Goal: Use online tool/utility: Utilize a website feature to perform a specific function

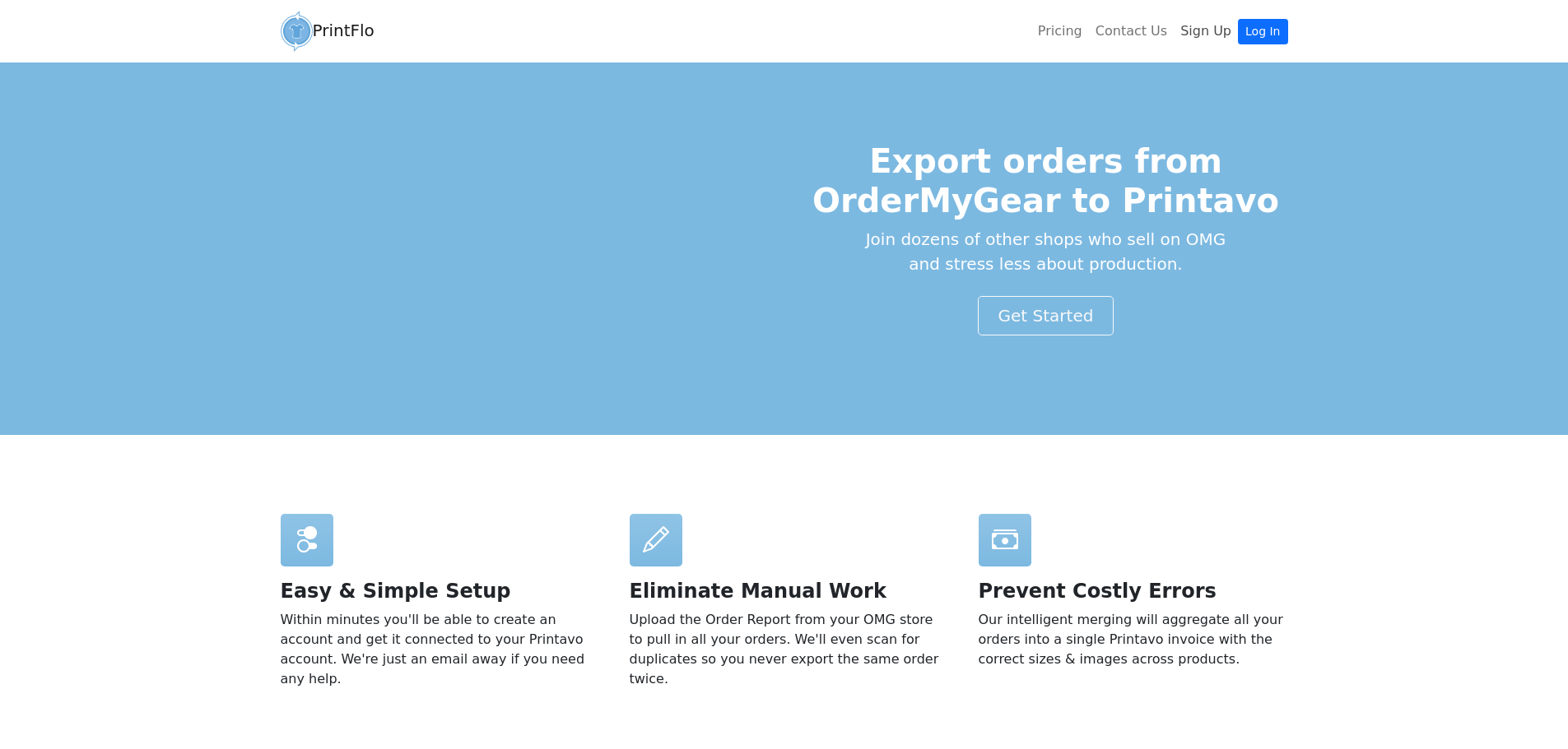
click at [1197, 27] on link "Sign Up" at bounding box center [1205, 31] width 64 height 33
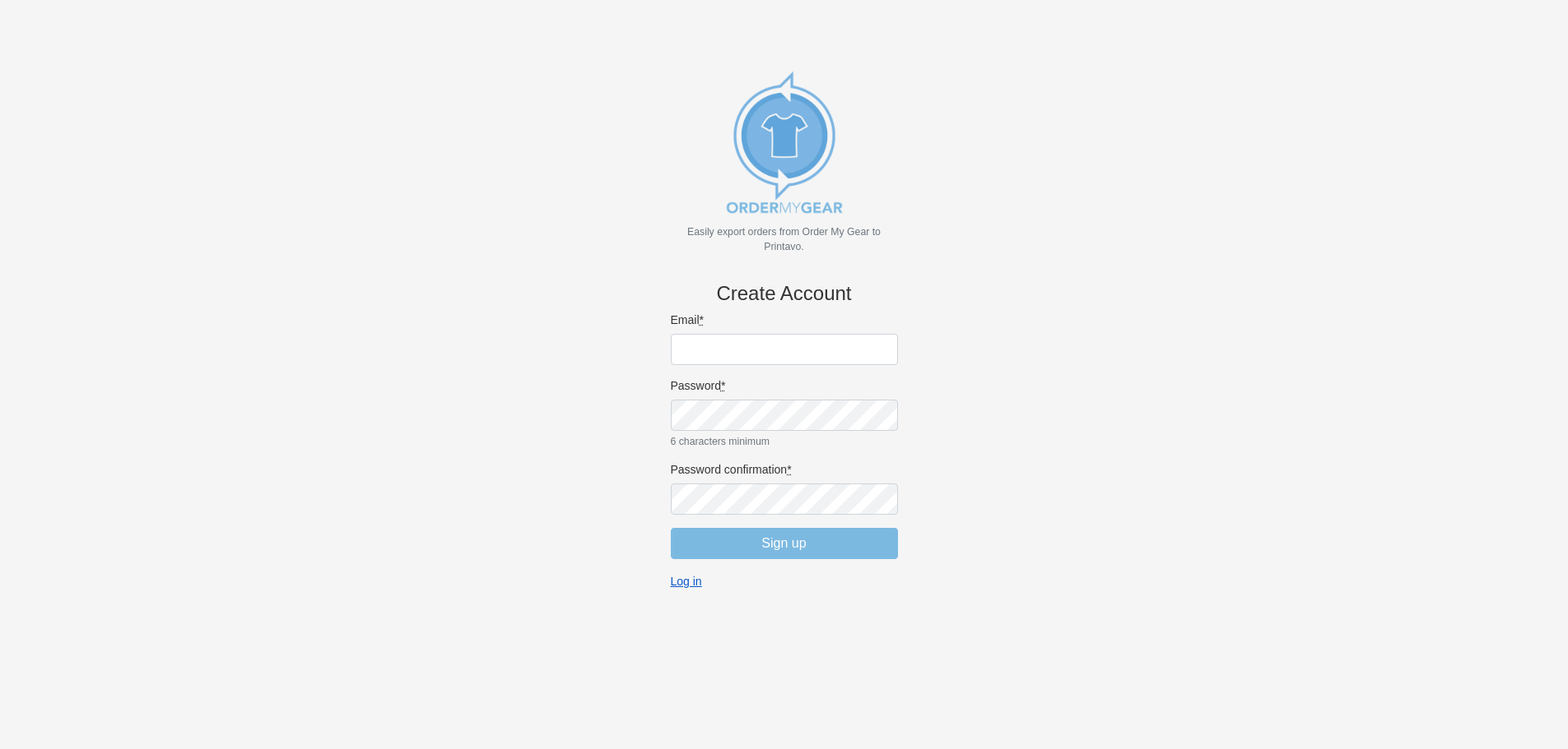
click at [685, 579] on link "Log in" at bounding box center [687, 581] width 32 height 15
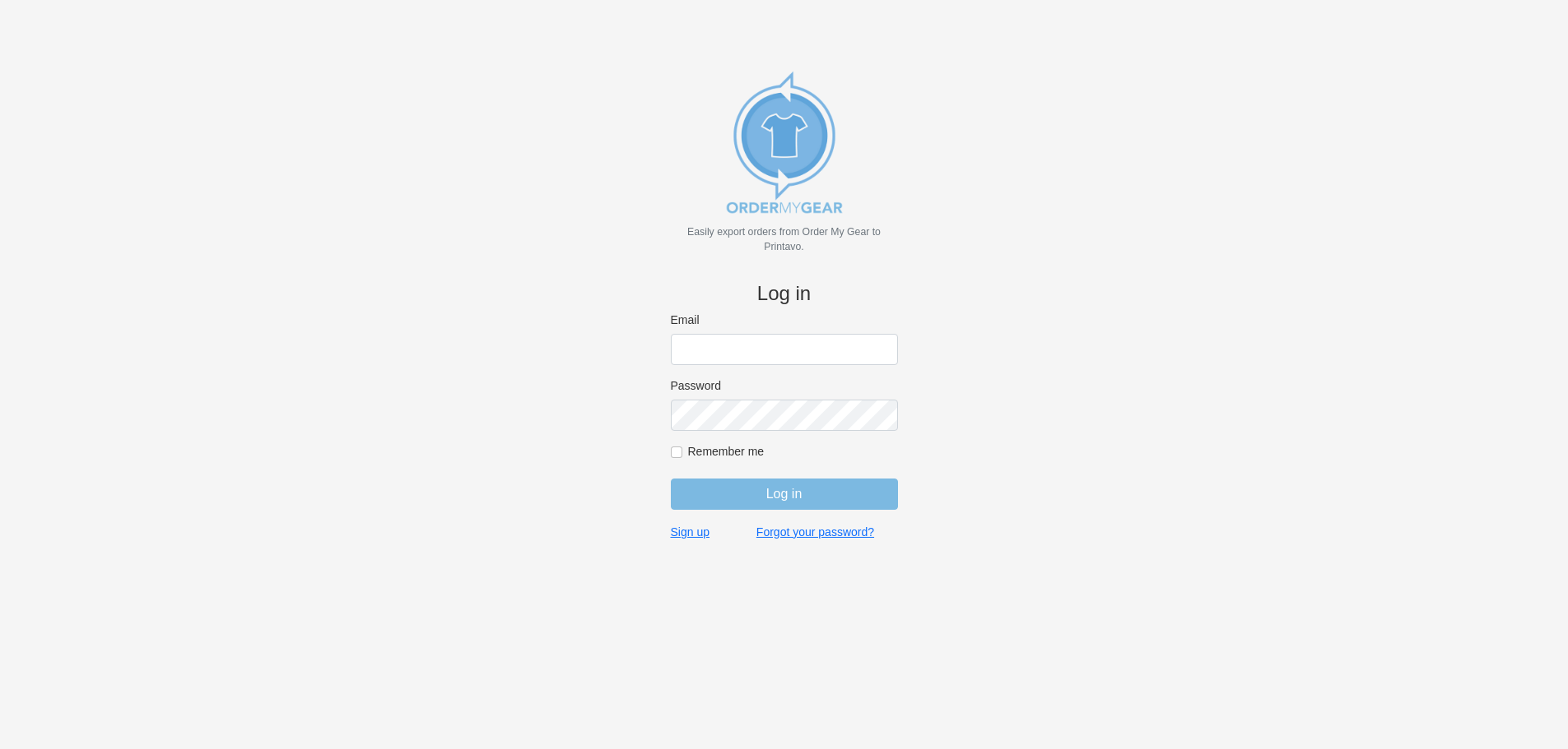
click at [739, 361] on input "Email" at bounding box center [785, 350] width 227 height 32
type input "jordan@jimsclothing.com"
click at [784, 496] on input "Log in" at bounding box center [785, 495] width 227 height 32
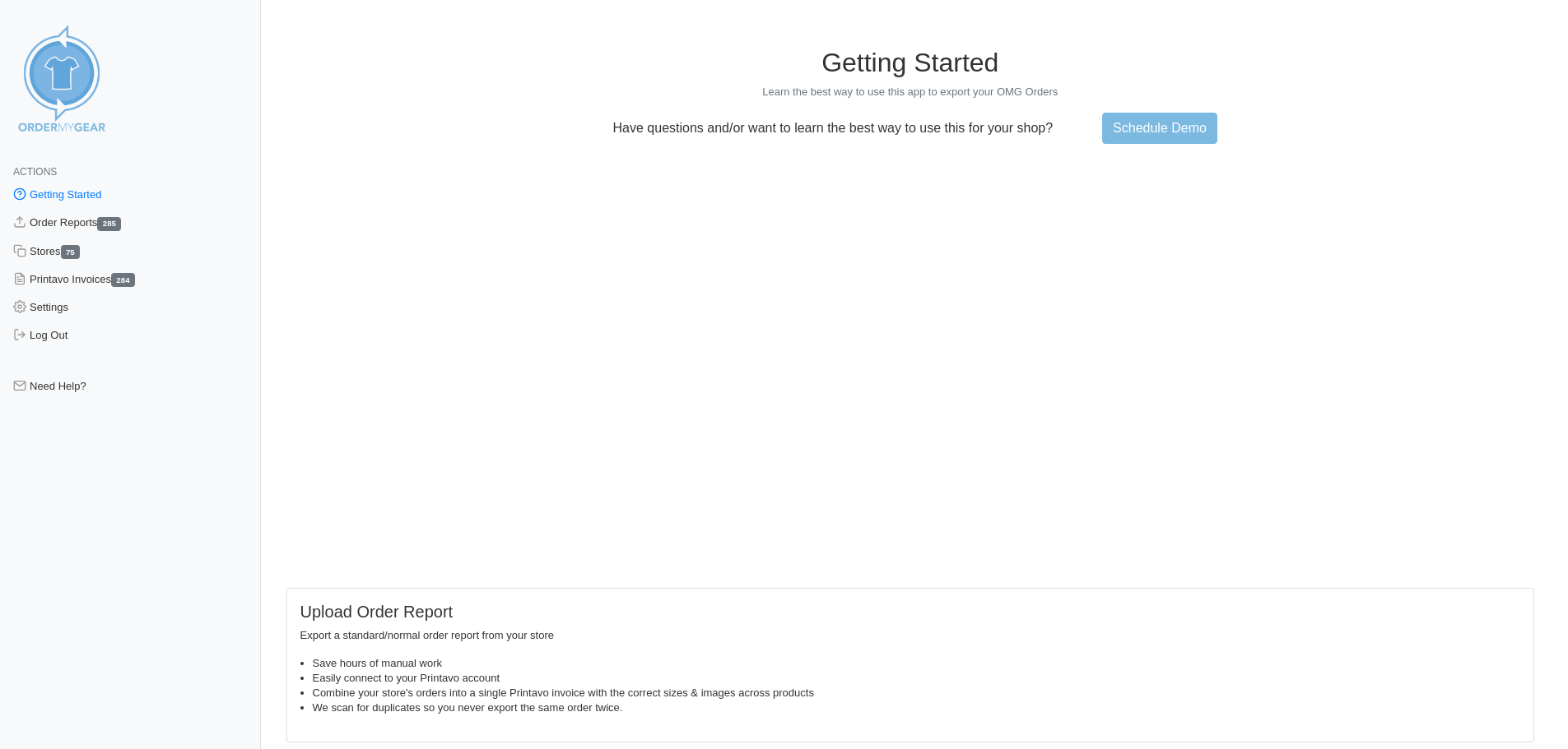
click at [51, 205] on link "Getting Started" at bounding box center [131, 195] width 261 height 28
click at [72, 223] on link "Order Reports 285" at bounding box center [131, 222] width 261 height 28
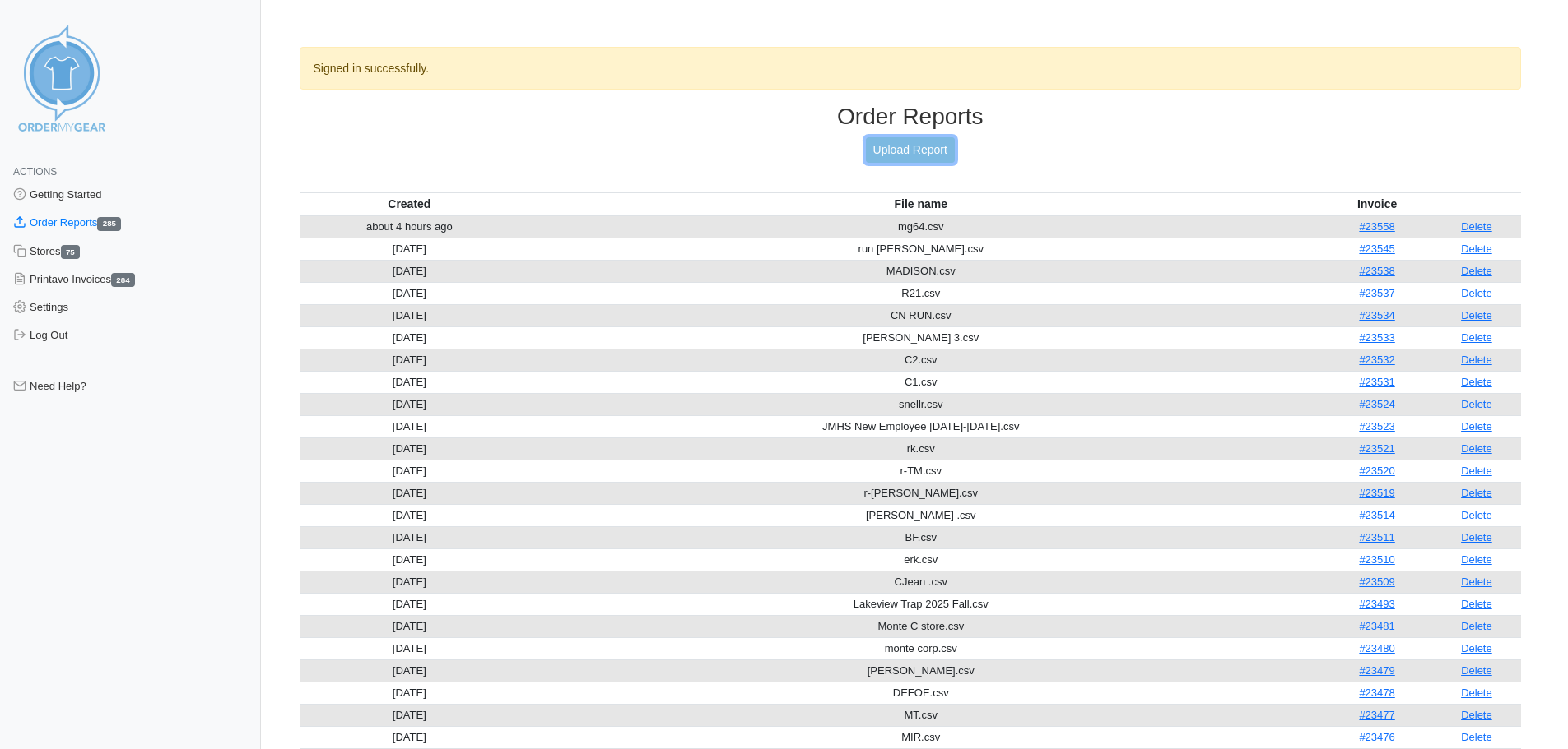
click at [891, 156] on link "Upload Report" at bounding box center [911, 150] width 89 height 26
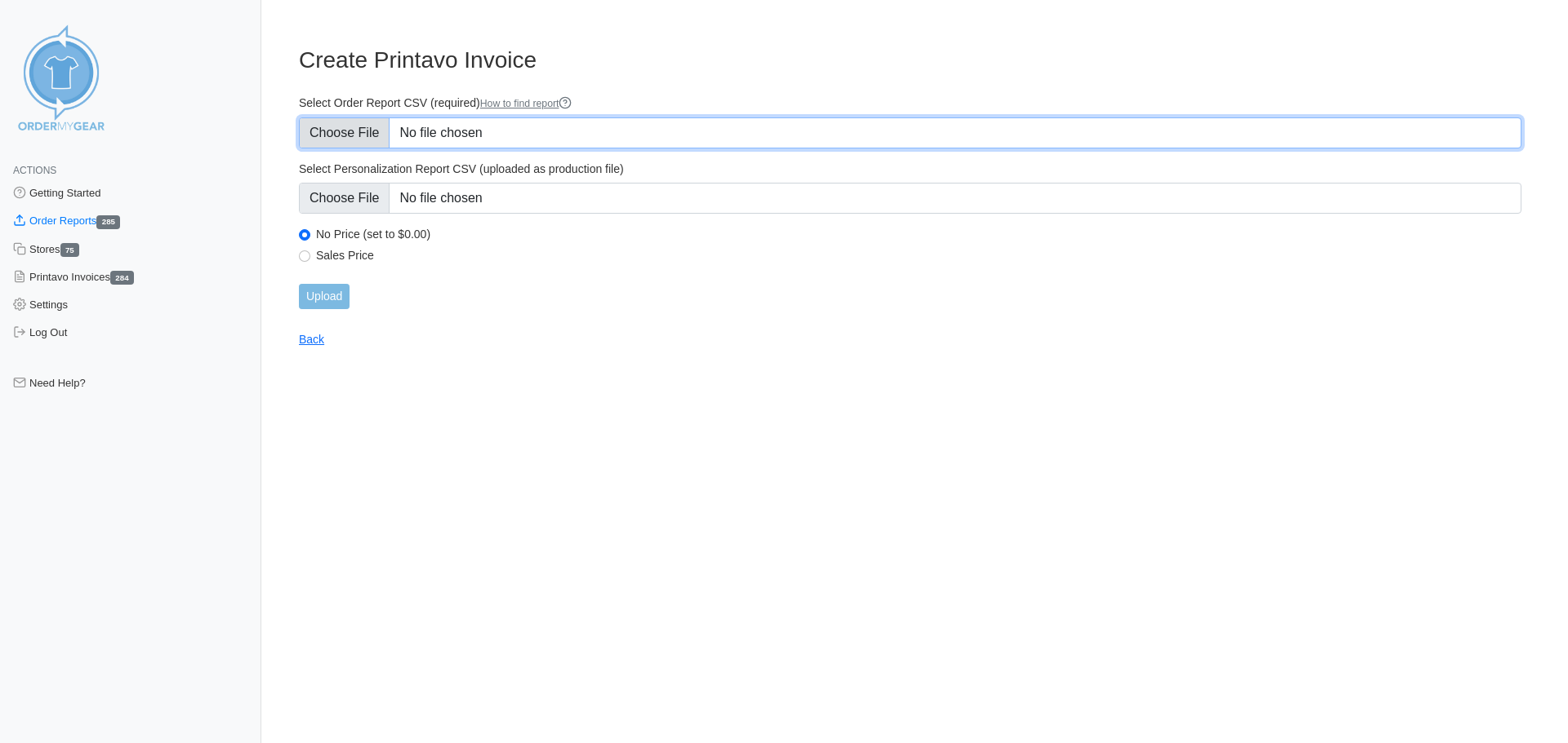
click at [351, 136] on input "Select Order Report CSV (required) How to find report" at bounding box center [910, 133] width 1222 height 31
type input "C:\fakepath\Viessman Dennis Meyer.csv"
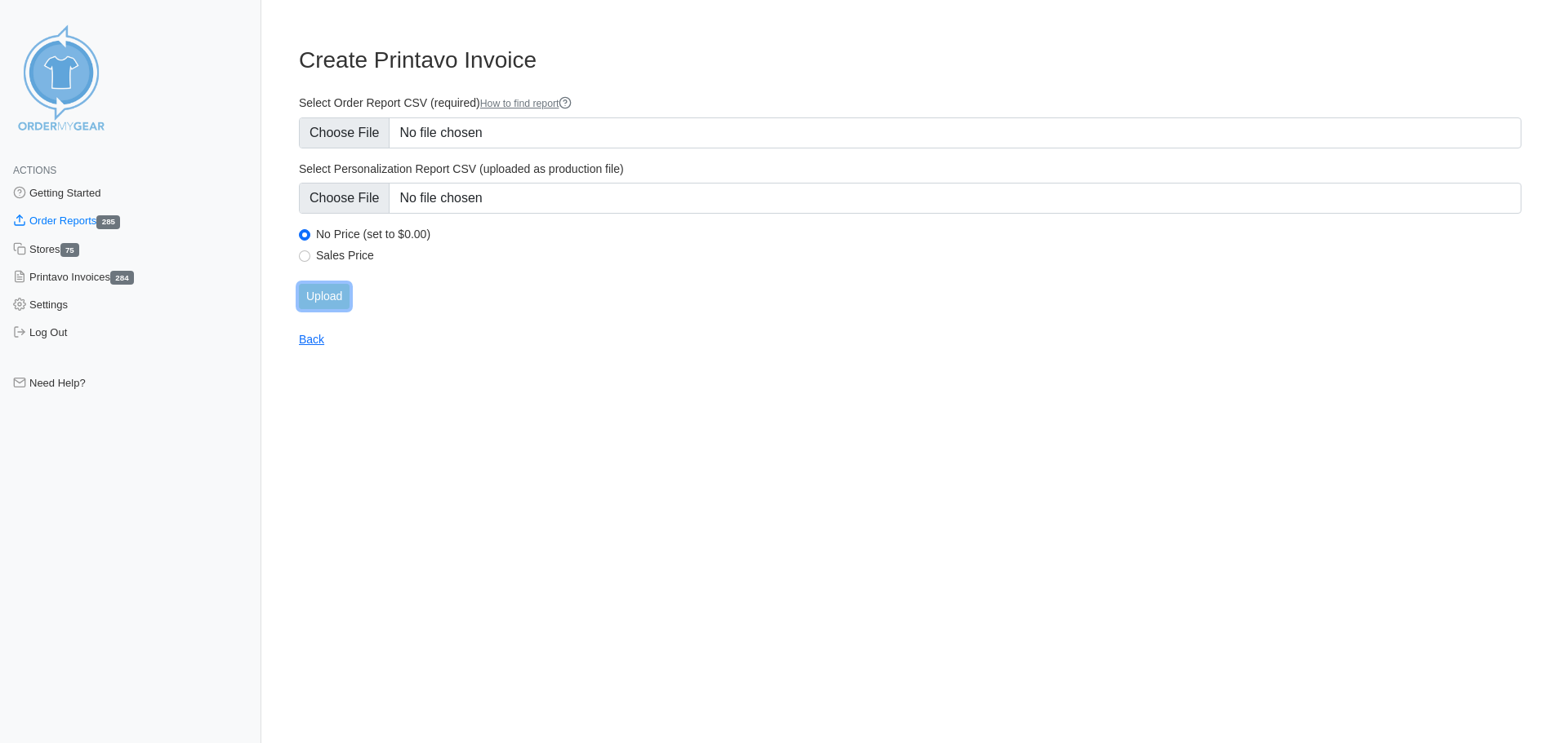
click at [320, 299] on input "Upload" at bounding box center [325, 297] width 51 height 25
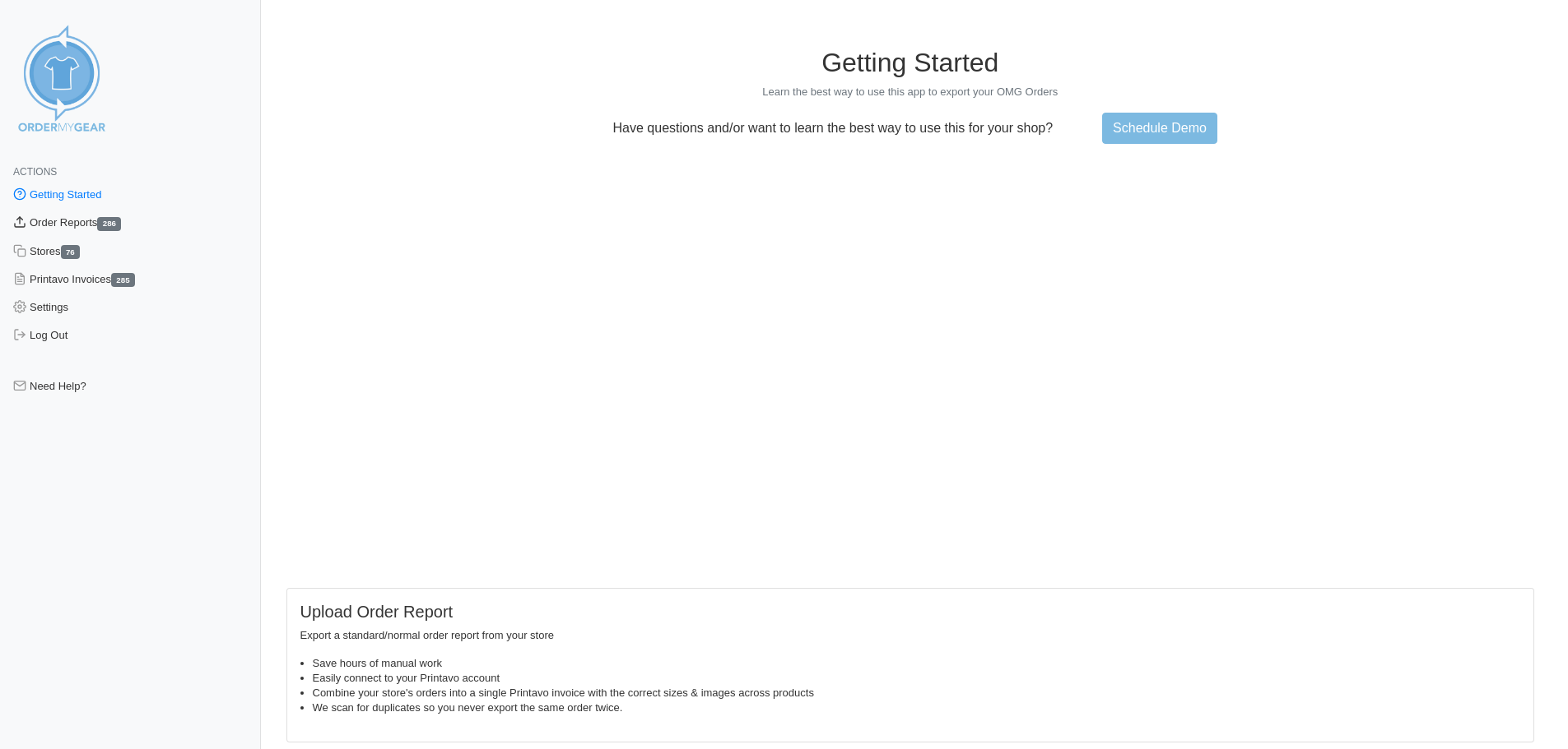
click at [74, 216] on link "Order Reports 286" at bounding box center [131, 222] width 261 height 28
click at [69, 223] on link "Order Reports 286" at bounding box center [131, 222] width 261 height 28
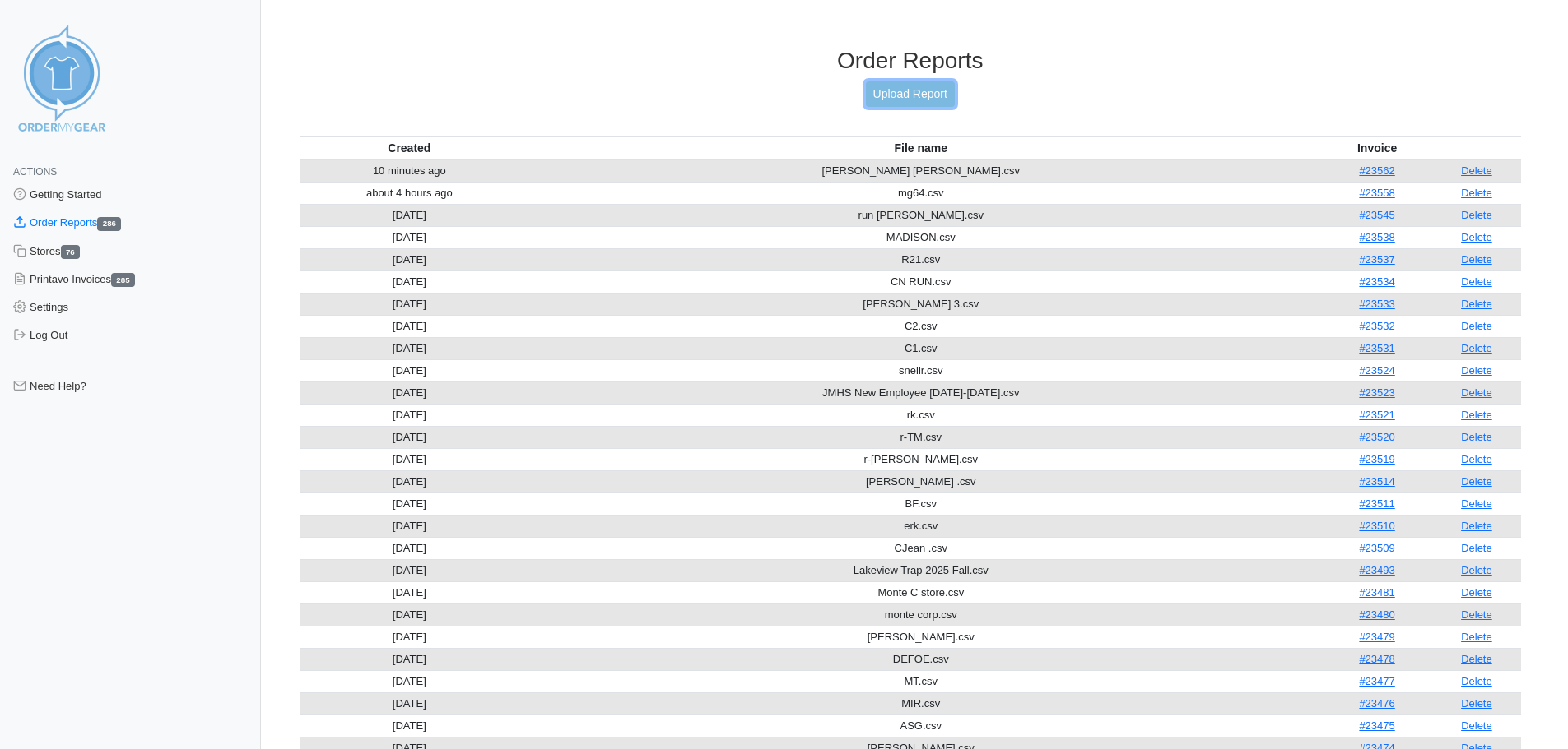
click at [906, 102] on link "Upload Report" at bounding box center [911, 94] width 89 height 26
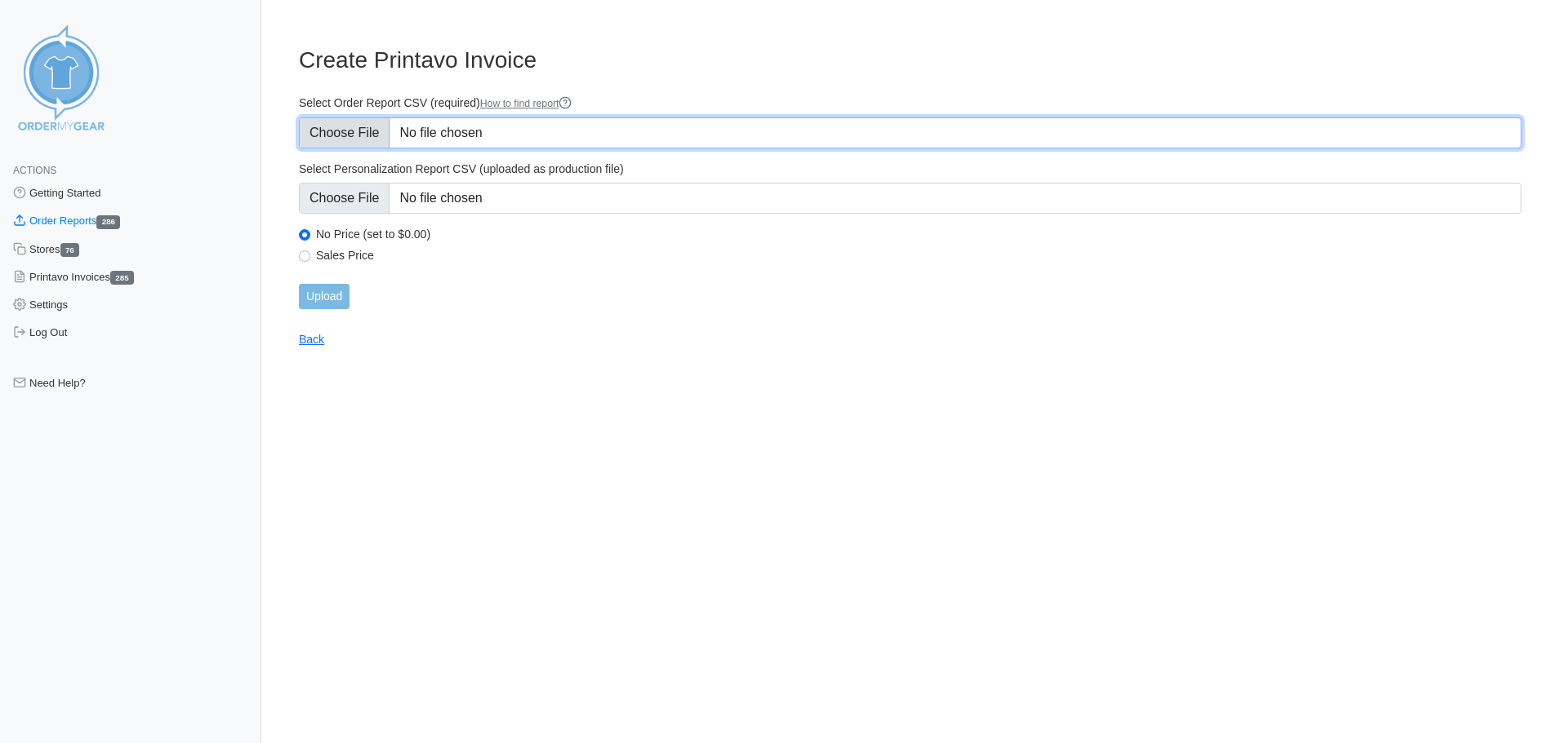
click at [358, 135] on input "Select Order Report CSV (required) How to find report" at bounding box center [910, 133] width 1222 height 31
type input "C:\fakepath\PGP Chase Greeley Sept 2025.csv"
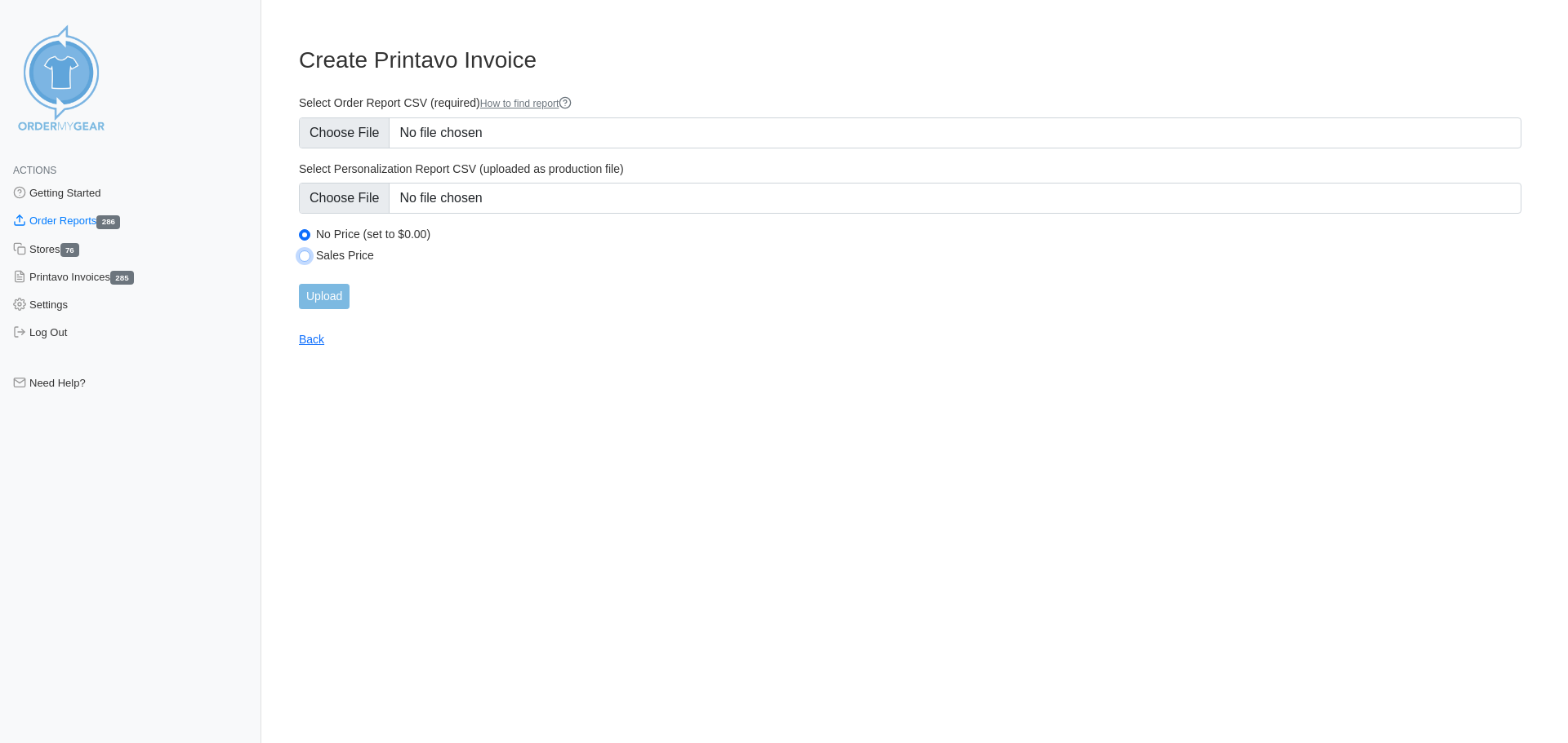
click at [304, 258] on input "Sales Price" at bounding box center [305, 257] width 12 height 12
radio input "true"
click at [330, 297] on input "Upload" at bounding box center [325, 297] width 51 height 25
